Goal: Entertainment & Leisure: Consume media (video, audio)

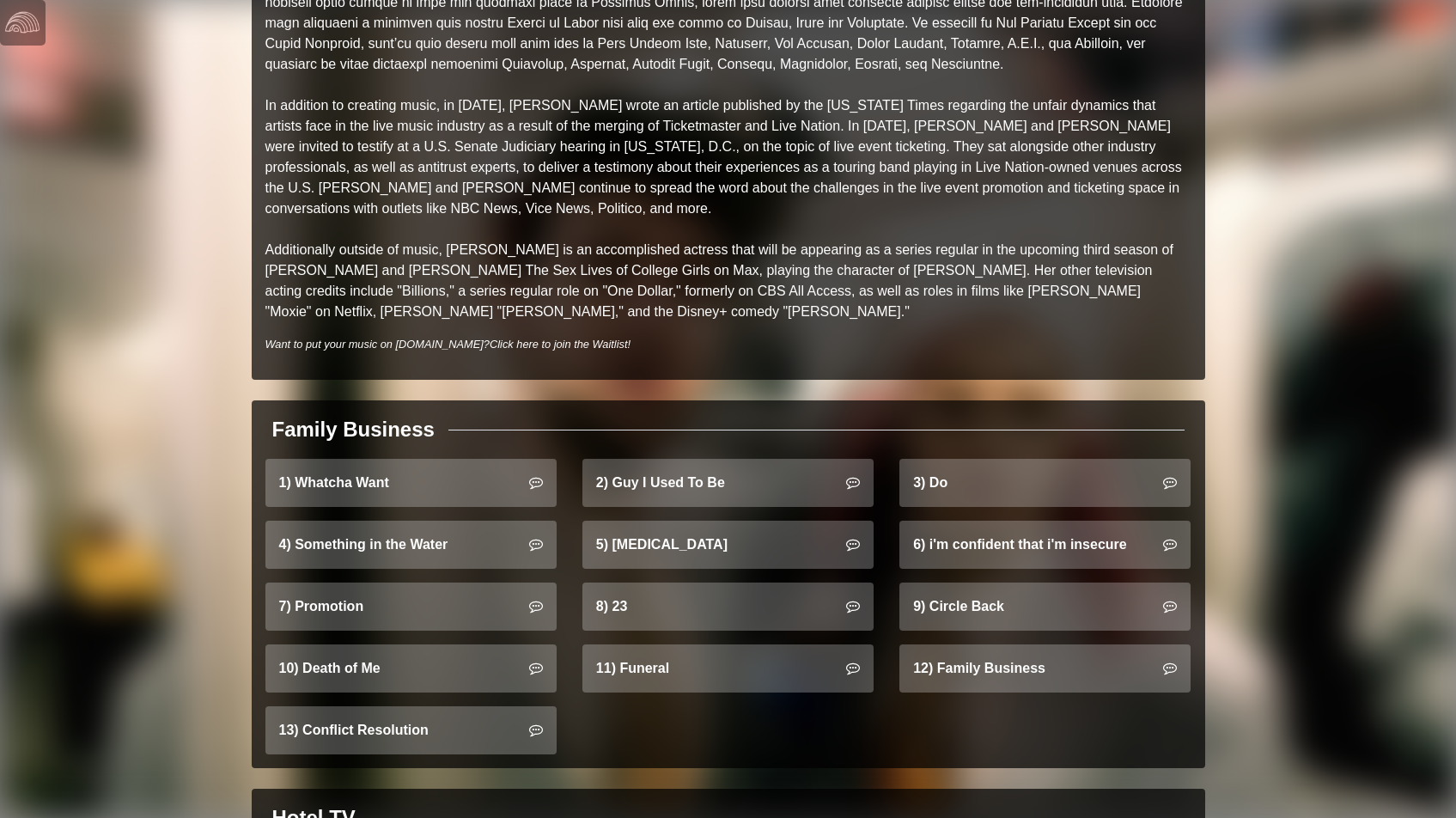
scroll to position [905, 0]
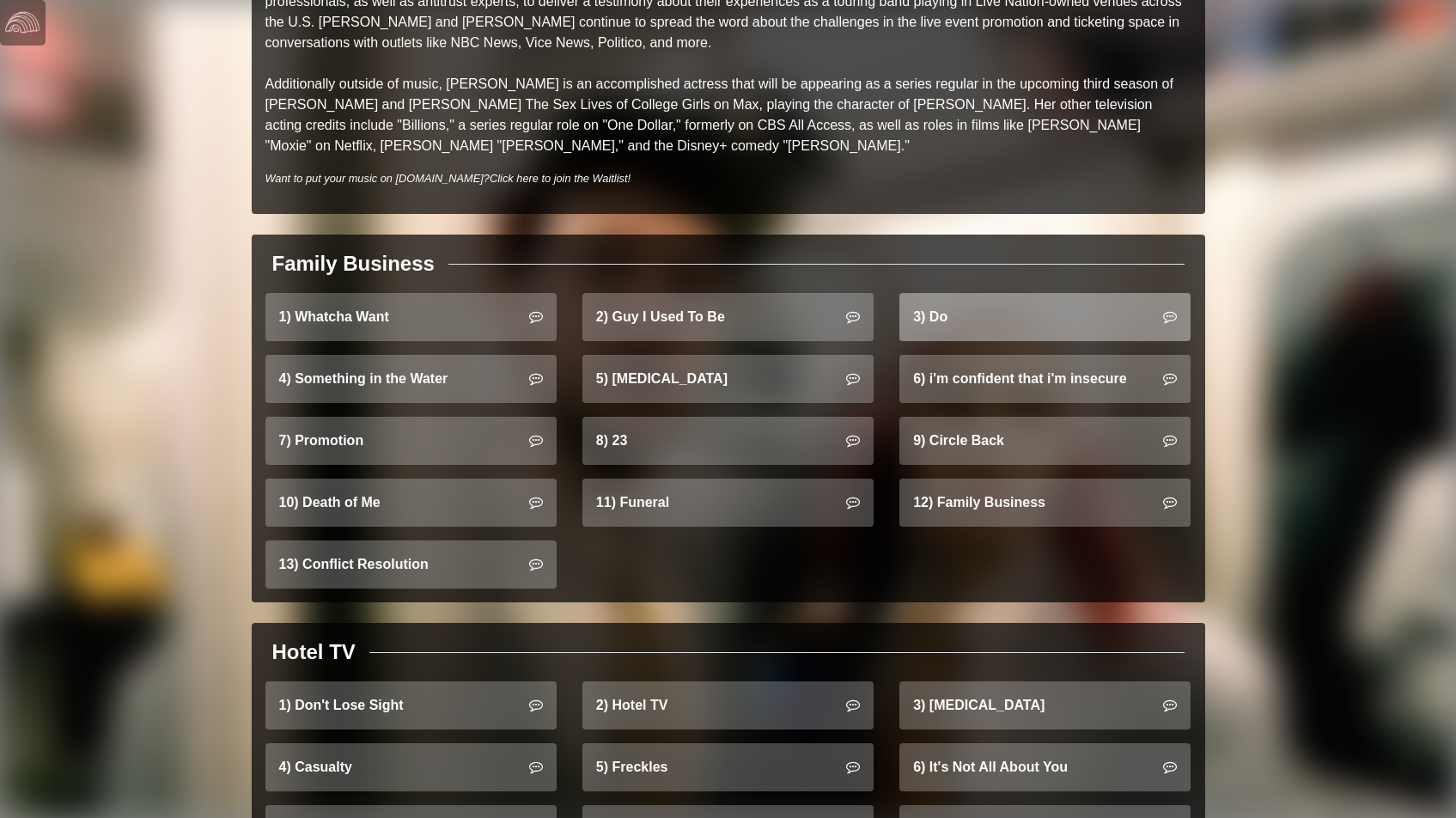
click at [1002, 304] on link "3) Do" at bounding box center [1045, 317] width 291 height 48
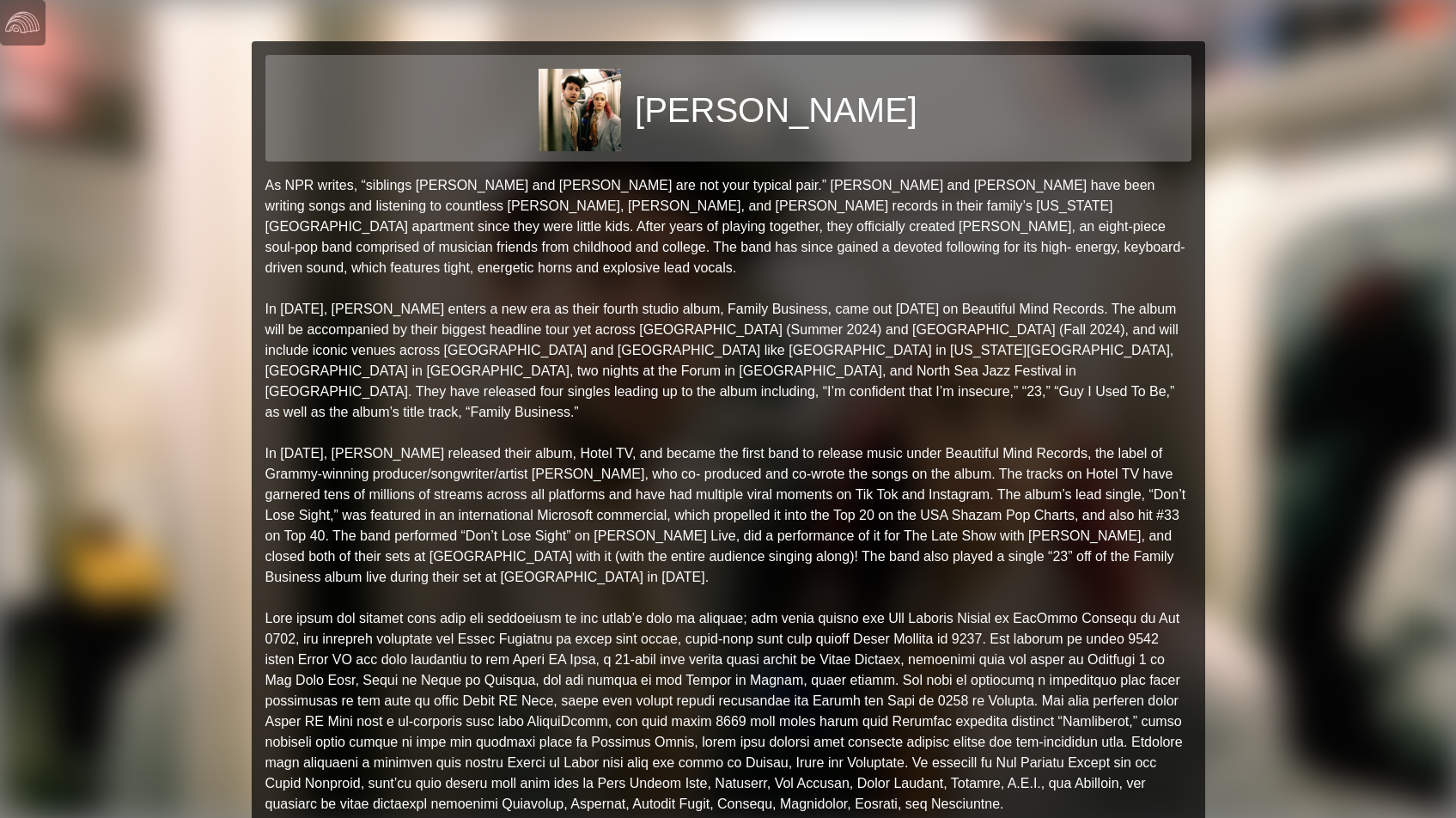
click at [262, 184] on div "[PERSON_NAME] As NPR writes, “siblings [PERSON_NAME] and [PERSON_NAME] are not …" at bounding box center [728, 581] width 954 height 1078
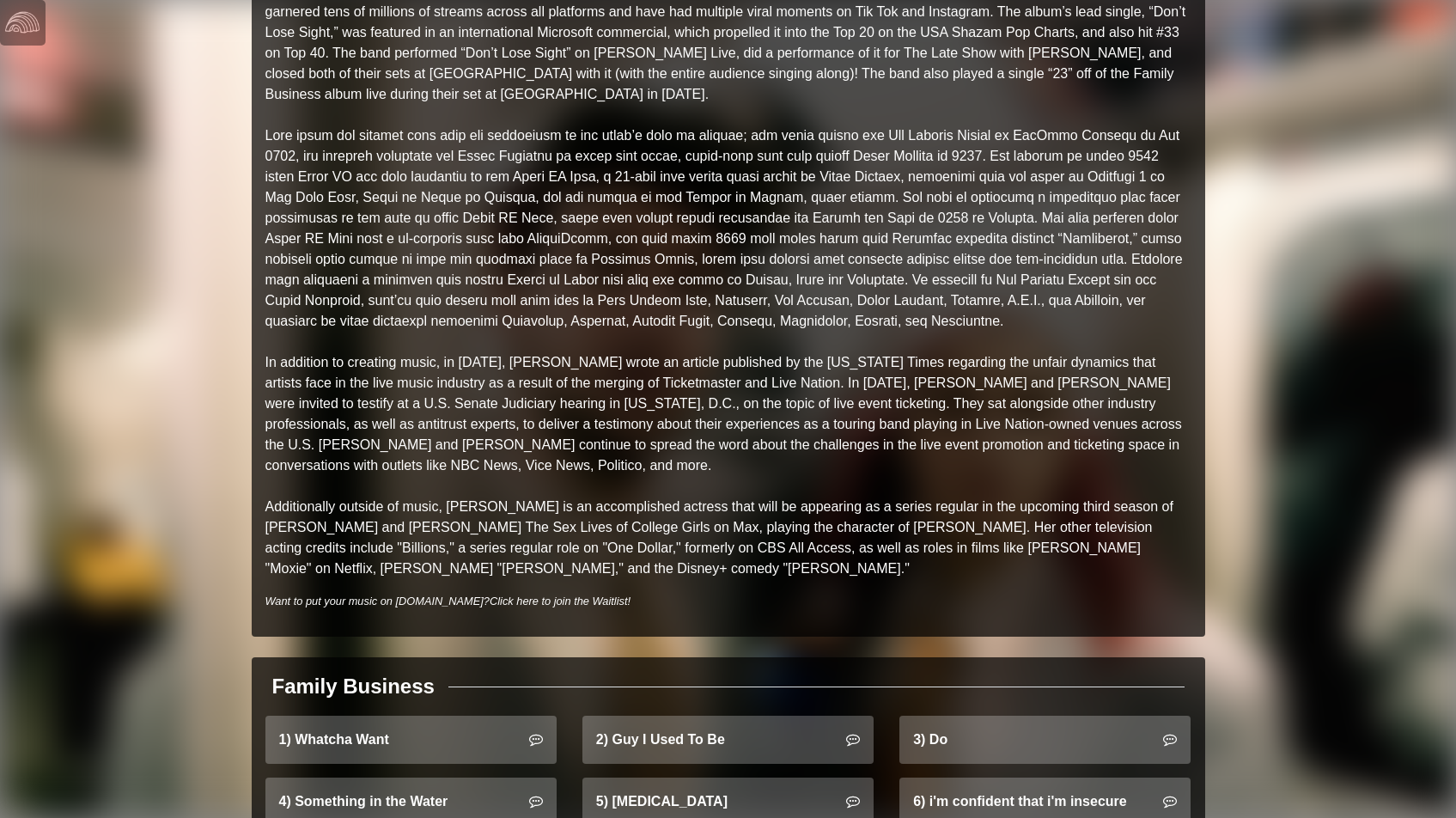
scroll to position [783, 0]
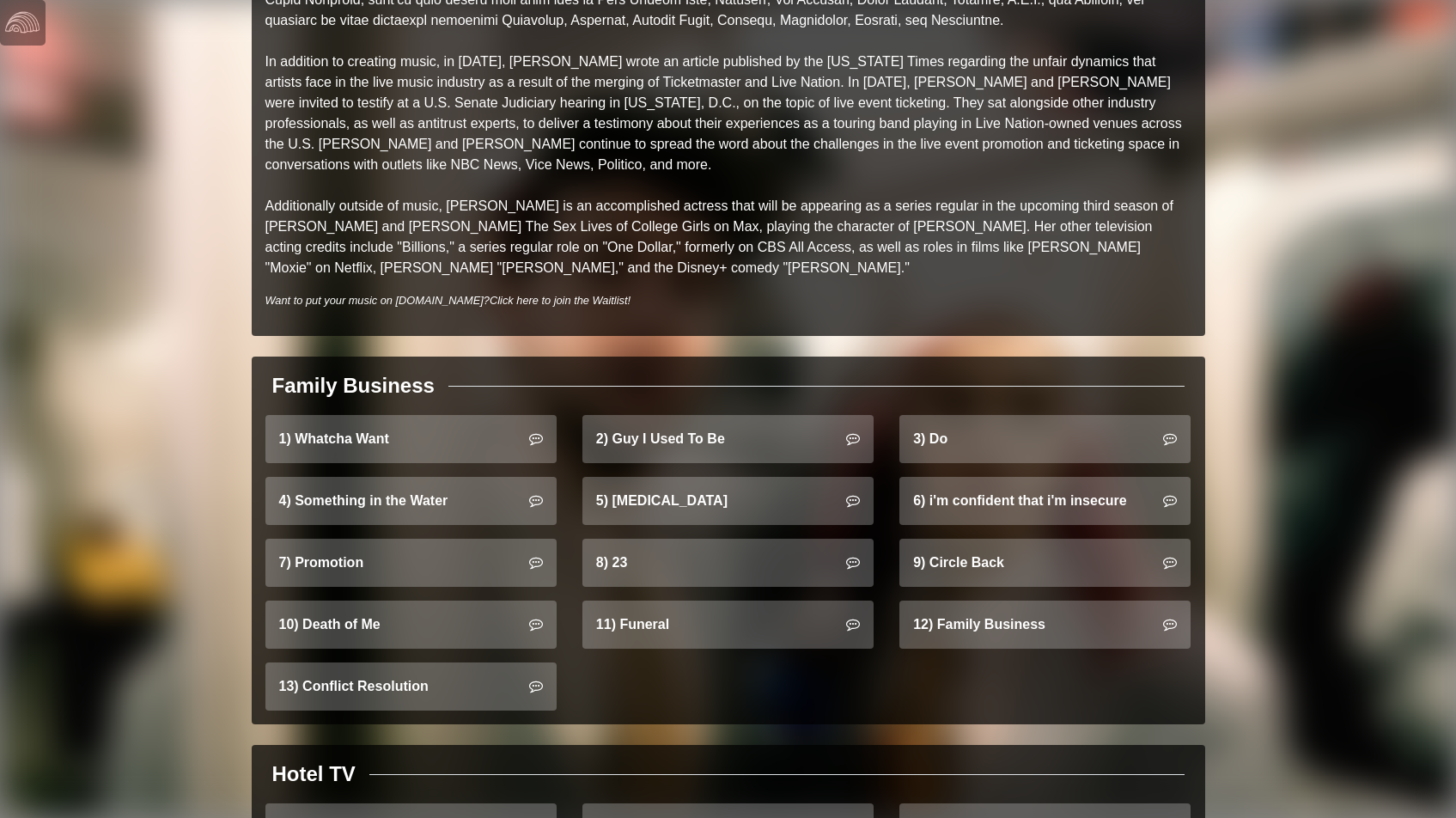
copy div "As NPR writes, “siblings Clyde and Gracie Lawrence are not your typical pair.” …"
drag, startPoint x: 262, startPoint y: 184, endPoint x: 747, endPoint y: 284, distance: 495.2
click at [79, 642] on div "Lawrence As NPR writes, “siblings Clyde and Gracie Lawrence are not your typica…" at bounding box center [728, 377] width 1456 height 2322
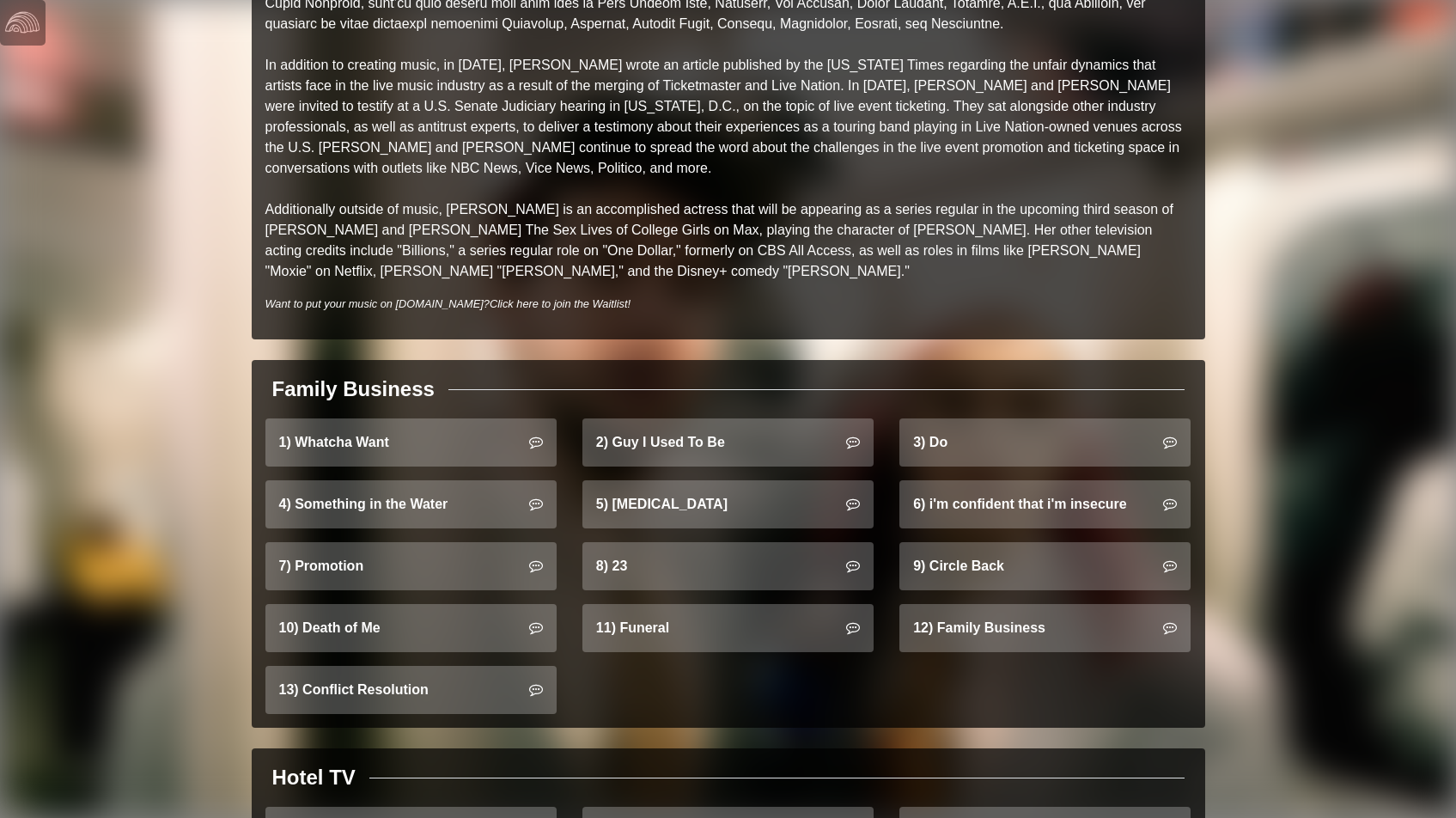
scroll to position [803, 0]
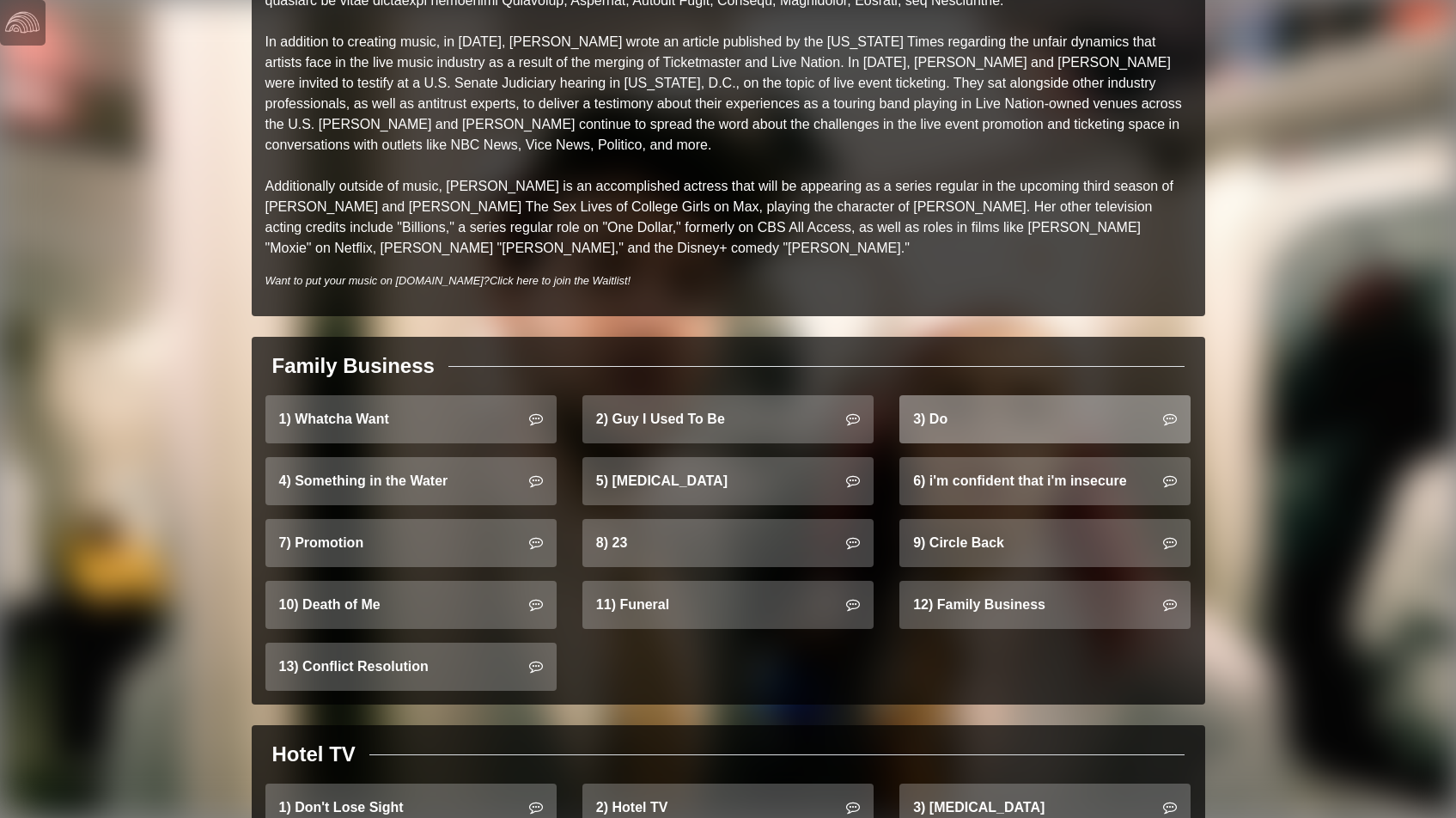
click at [966, 408] on link "3) Do" at bounding box center [1045, 419] width 291 height 48
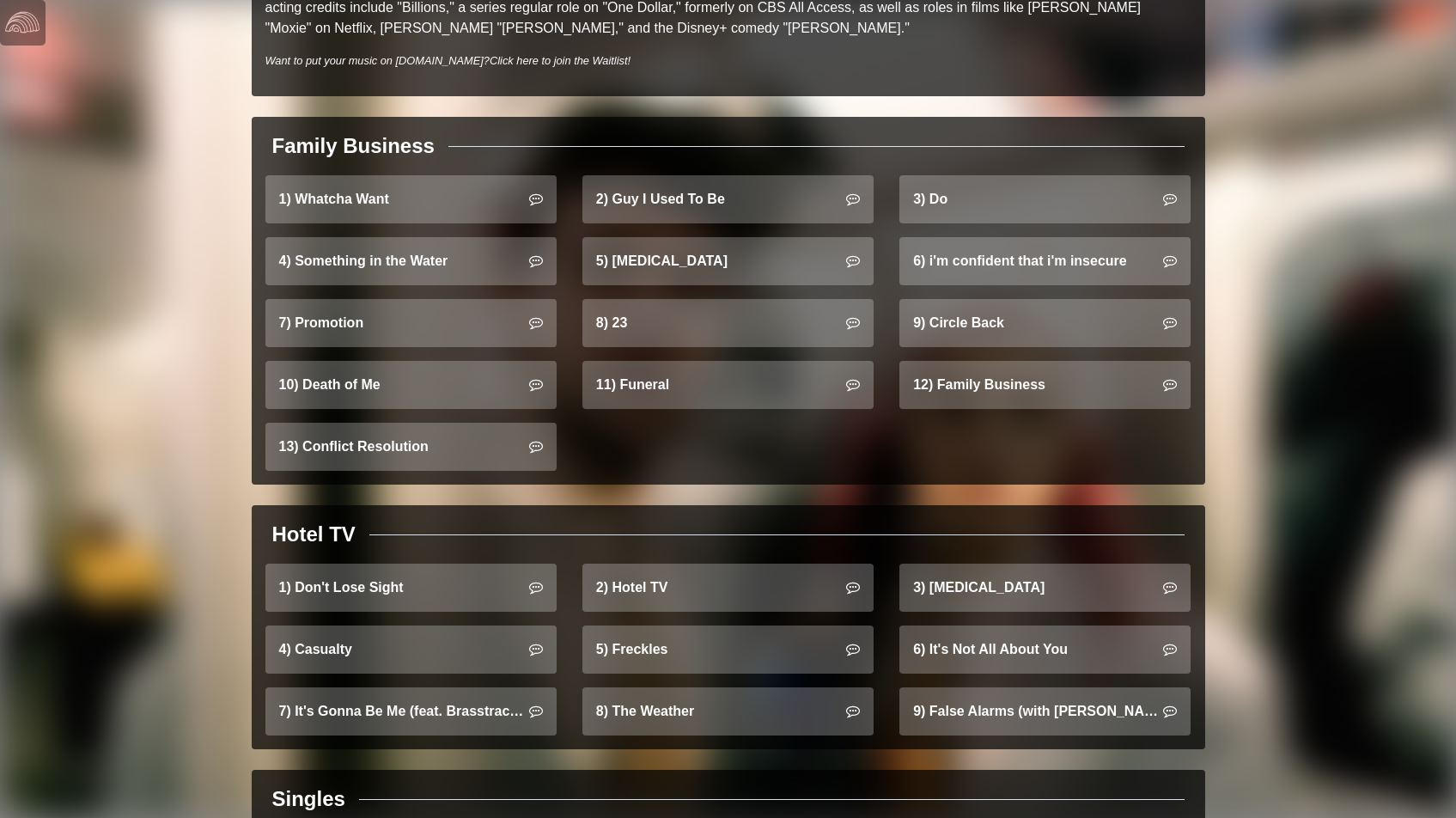
scroll to position [1167, 0]
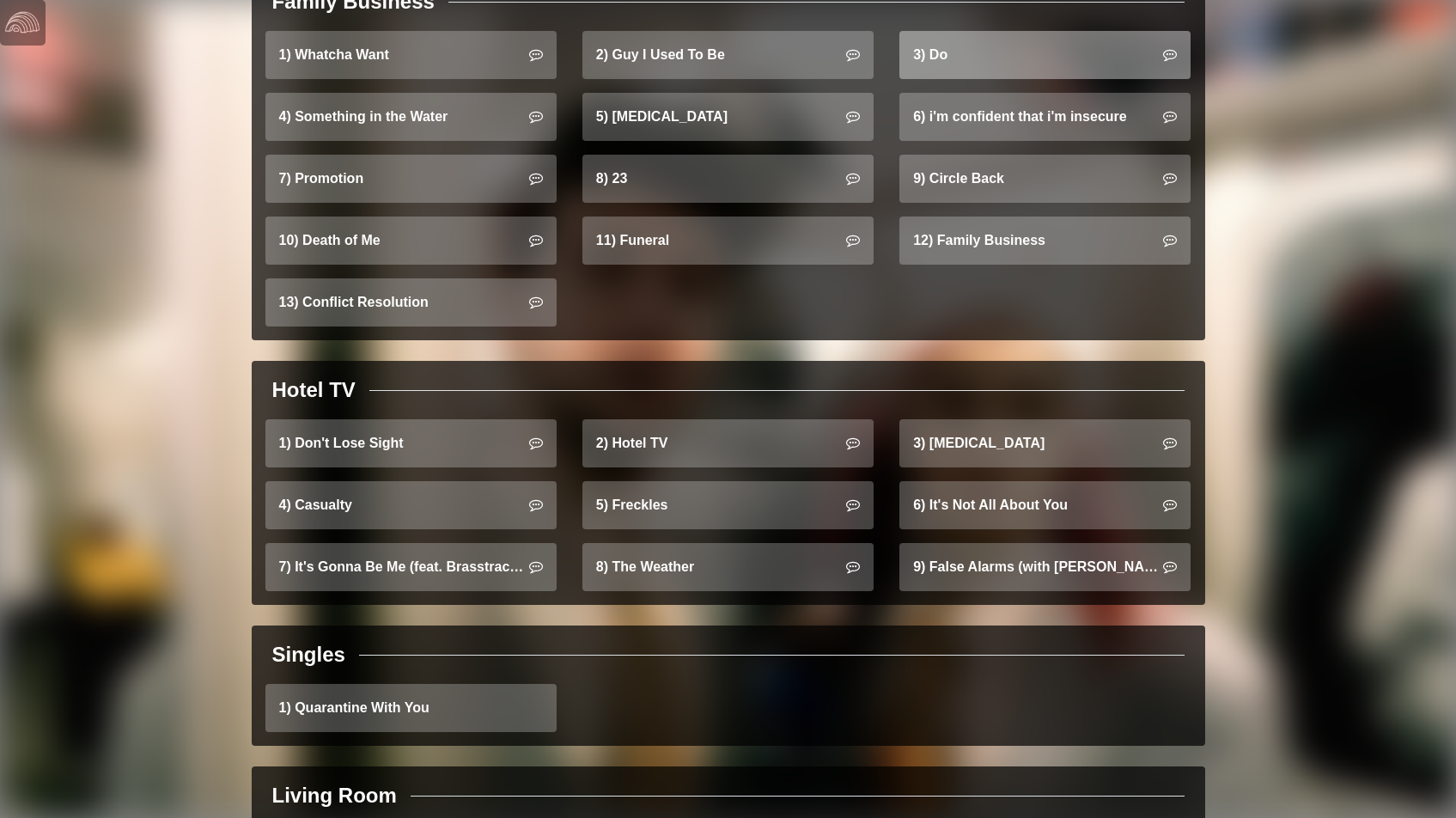
click at [1022, 45] on link "3) Do" at bounding box center [1045, 55] width 291 height 48
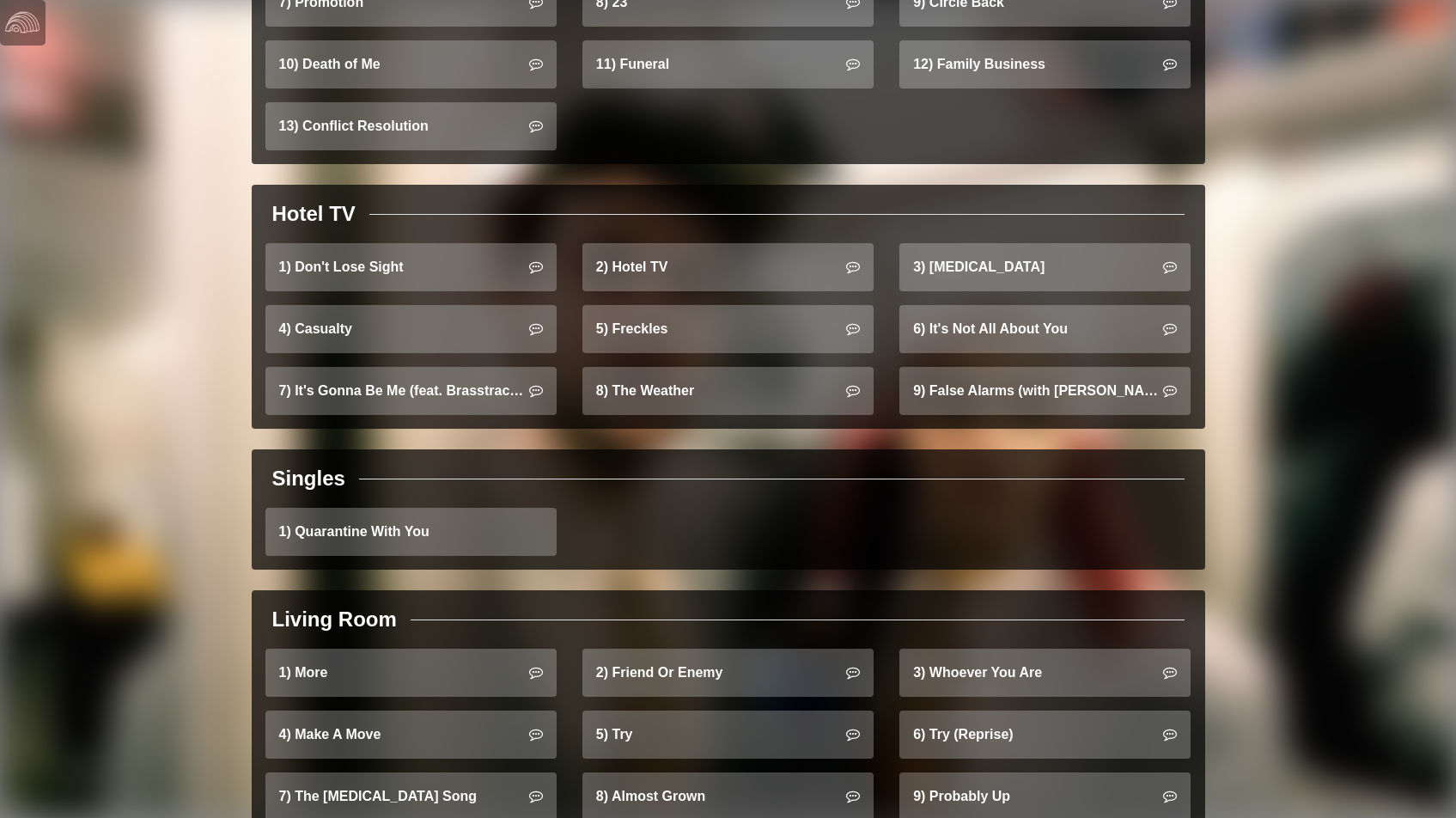
scroll to position [1506, 0]
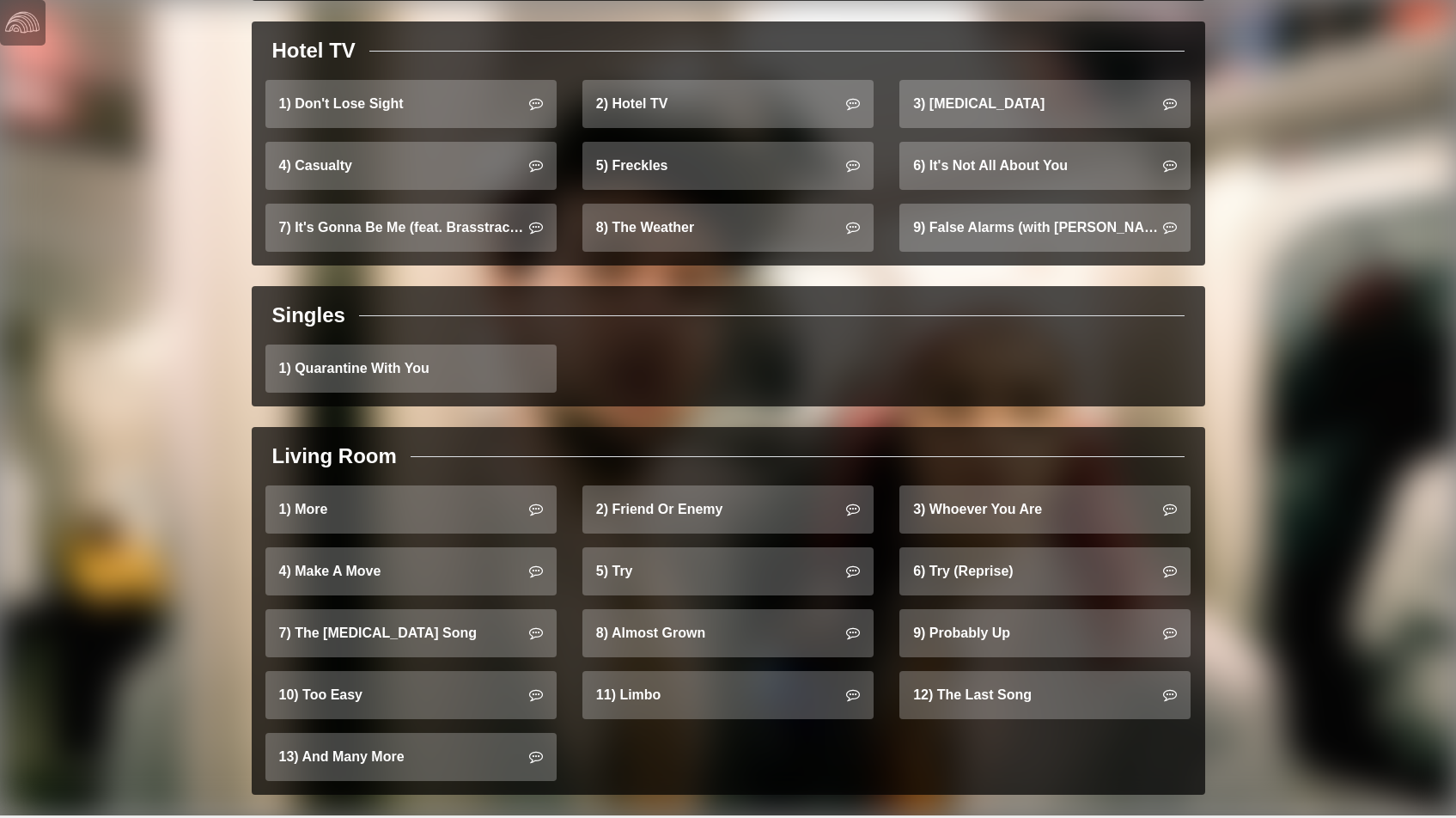
click at [1416, 817] on link "[DOMAIN_NAME]" at bounding box center [1392, 827] width 114 height 13
